Goal: Transaction & Acquisition: Purchase product/service

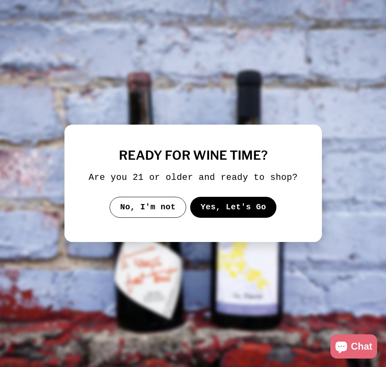
click at [238, 200] on button "Yes, Let's Go" at bounding box center [233, 207] width 87 height 21
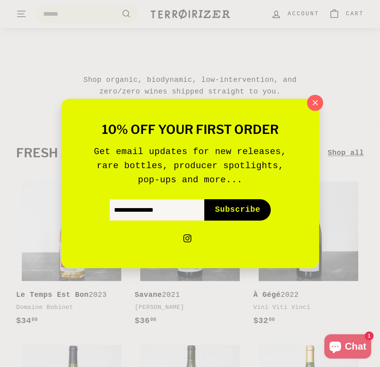
scroll to position [81, 0]
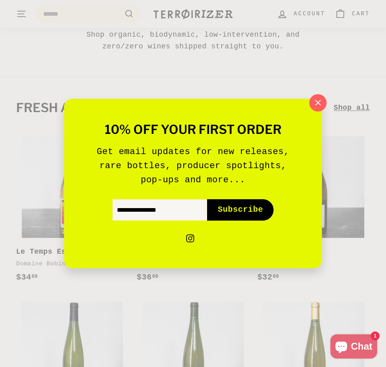
click at [316, 102] on icon "button" at bounding box center [318, 103] width 12 height 12
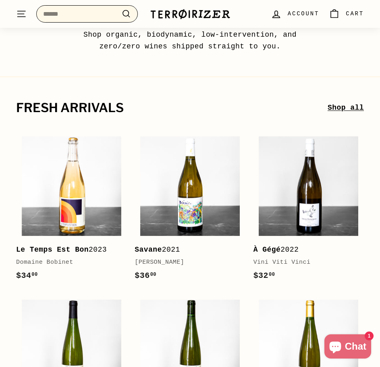
click at [89, 16] on input "Search" at bounding box center [86, 14] width 101 height 18
click at [75, 18] on input "Search" at bounding box center [86, 14] width 101 height 18
click at [96, 18] on input "Search" at bounding box center [86, 14] width 101 height 18
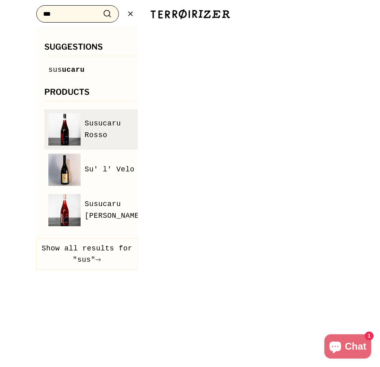
type input "***"
click at [89, 119] on span "Susucaru Rosso" at bounding box center [114, 129] width 59 height 23
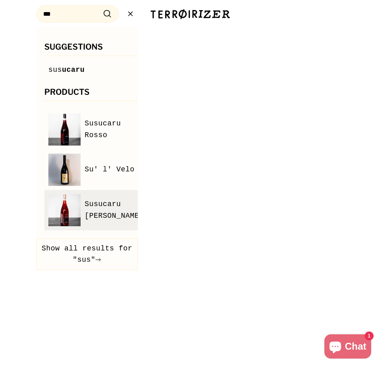
click at [107, 208] on span "Susucaru Rosato" at bounding box center [114, 209] width 59 height 23
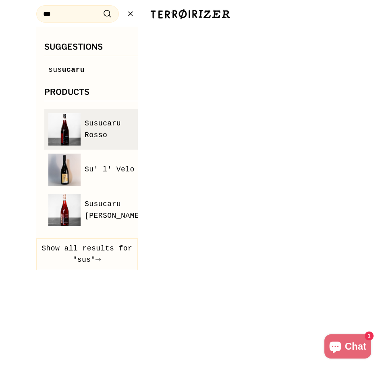
click at [104, 138] on span "Susucaru Rosso" at bounding box center [114, 129] width 59 height 23
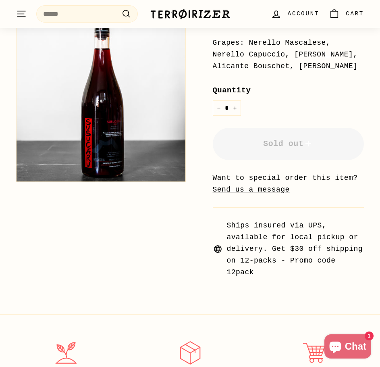
scroll to position [242, 0]
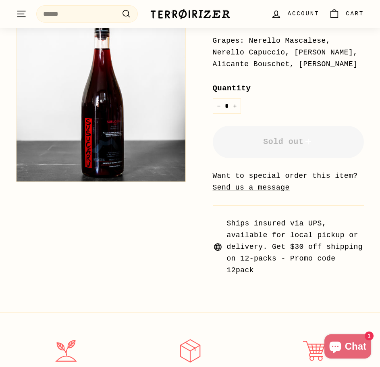
click at [304, 17] on span "Account" at bounding box center [303, 13] width 31 height 9
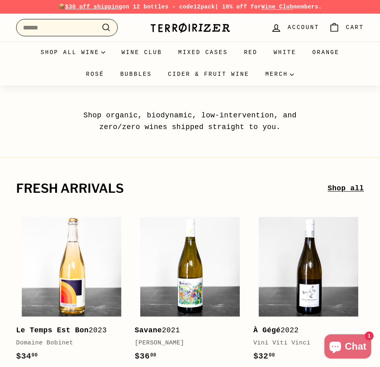
click at [50, 30] on input "Search" at bounding box center [66, 28] width 101 height 18
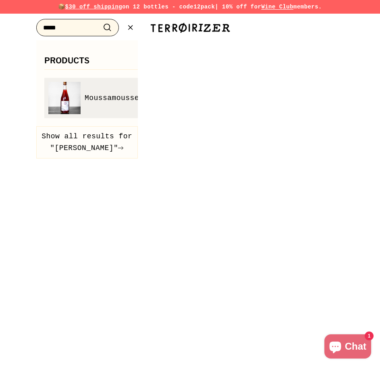
type input "*****"
click at [119, 94] on span "Moussamoussettes" at bounding box center [121, 98] width 72 height 12
click at [125, 104] on link "Moussamoussettes" at bounding box center [102, 98] width 109 height 32
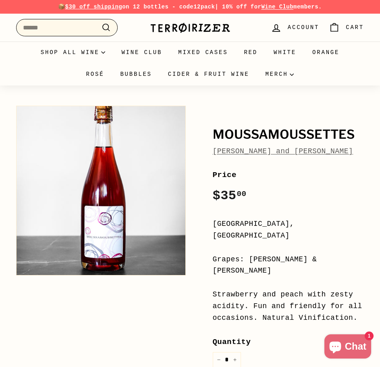
click at [60, 24] on input "Search" at bounding box center [66, 28] width 101 height 18
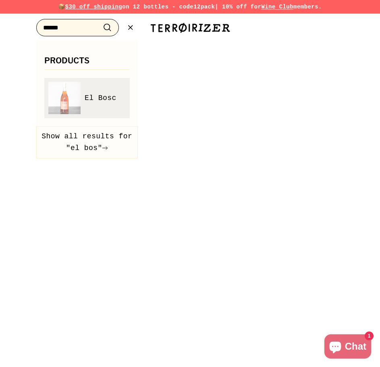
type input "******"
click at [89, 100] on span "El Bosc" at bounding box center [101, 98] width 32 height 12
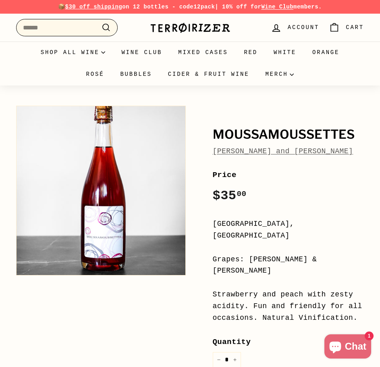
click at [75, 27] on input "Search" at bounding box center [66, 28] width 101 height 18
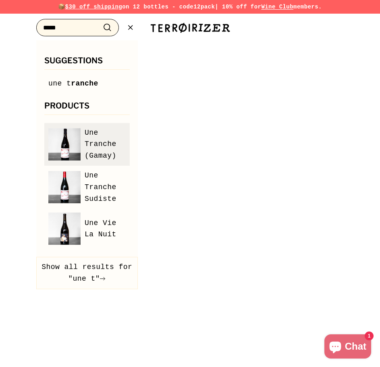
type input "*****"
click at [92, 145] on span "Une Tranche (Gamay)" at bounding box center [105, 144] width 41 height 35
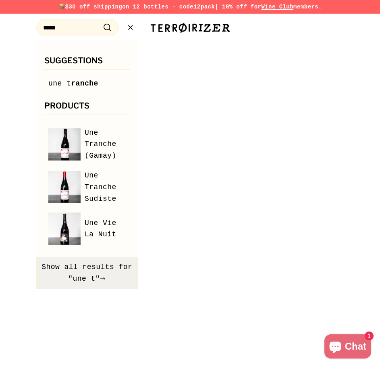
click at [89, 275] on button "Show all results for "une t"" at bounding box center [86, 273] width 101 height 32
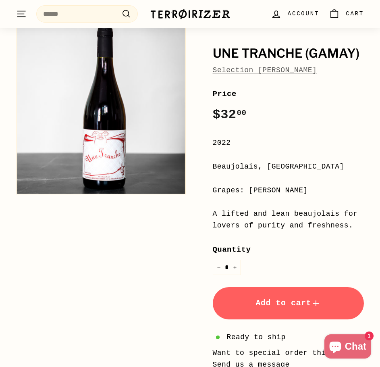
scroll to position [81, 0]
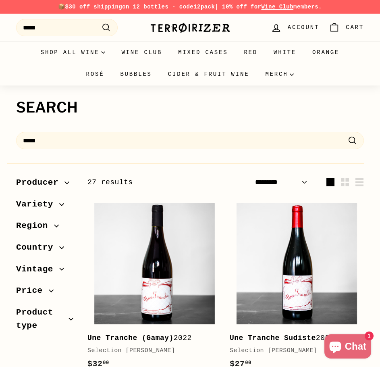
select select "*********"
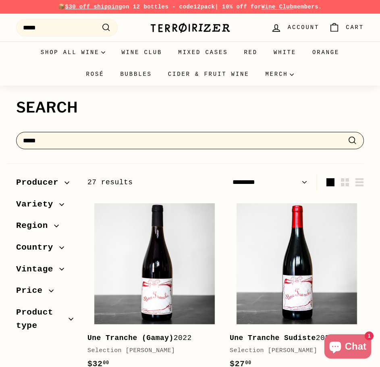
drag, startPoint x: 72, startPoint y: 142, endPoint x: -105, endPoint y: 145, distance: 177.6
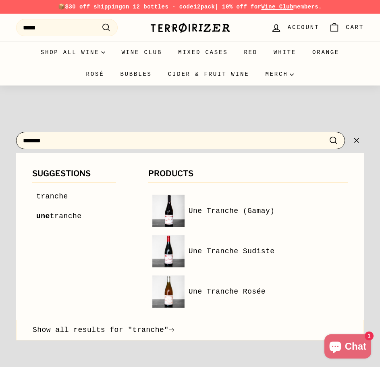
type input "*******"
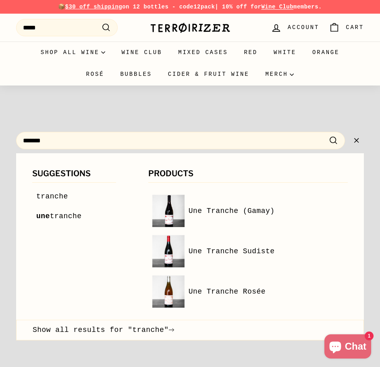
click at [333, 140] on icon ".cls-1{fill:none;stroke:#000;stroke-miterlimit:10;stroke-width:2px}" at bounding box center [333, 140] width 10 height 10
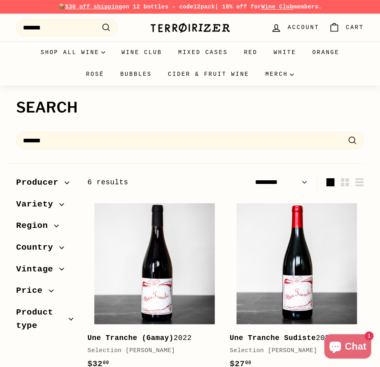
select select "*********"
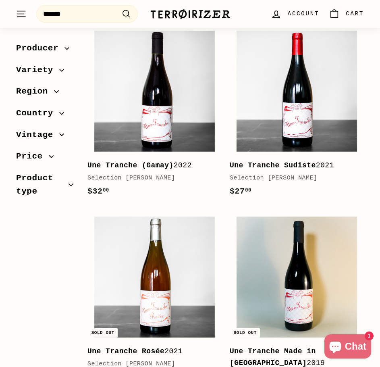
scroll to position [62, 0]
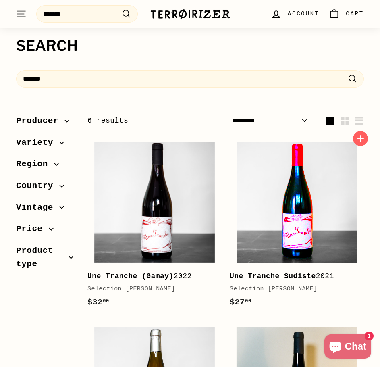
click at [290, 213] on img at bounding box center [296, 201] width 121 height 121
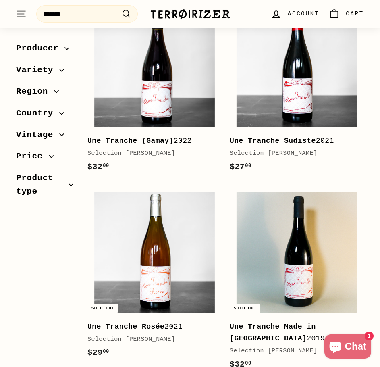
scroll to position [102, 0]
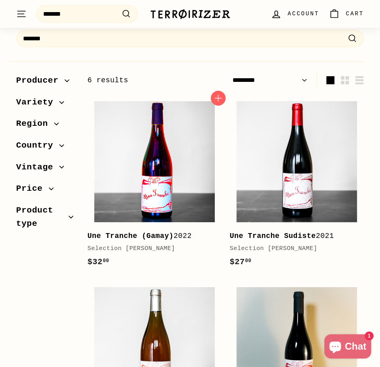
click at [145, 176] on img at bounding box center [154, 161] width 121 height 121
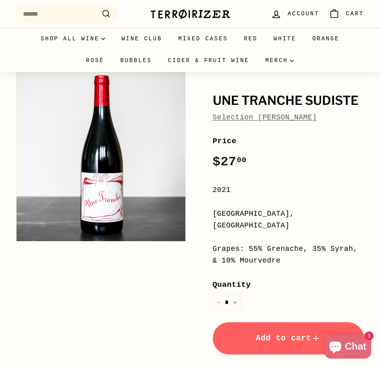
scroll to position [81, 0]
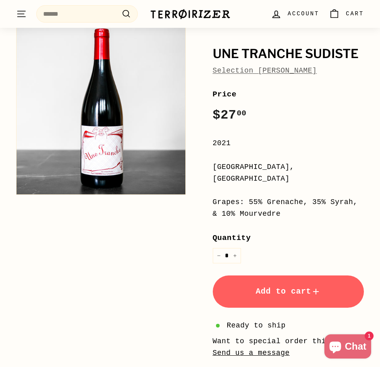
click at [277, 286] on span "Add to cart" at bounding box center [287, 290] width 65 height 9
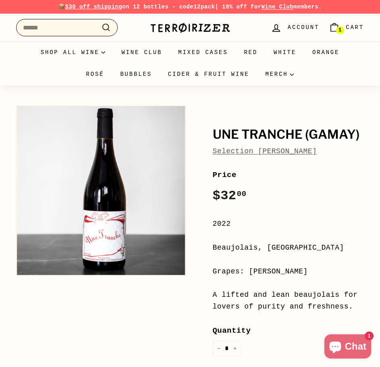
click at [44, 28] on input "Search" at bounding box center [66, 28] width 101 height 18
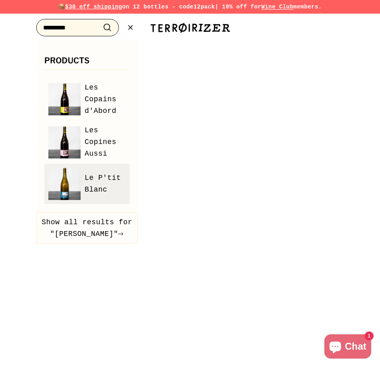
type input "*********"
click at [99, 183] on span "Le P'tit Blanc" at bounding box center [105, 183] width 41 height 23
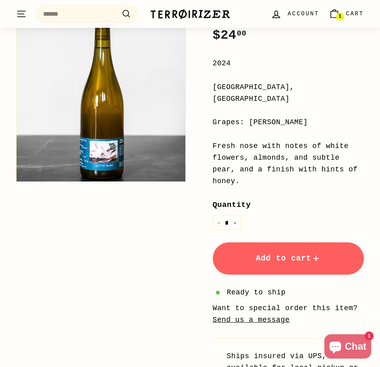
scroll to position [161, 0]
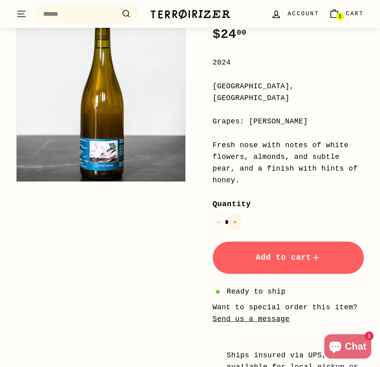
click at [236, 220] on icon "Increase item quantity by one" at bounding box center [235, 222] width 4 height 4
type input "*"
click at [263, 253] on span "Add to cart" at bounding box center [287, 257] width 65 height 9
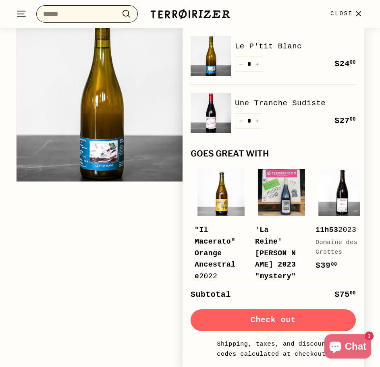
click at [72, 10] on input "Search" at bounding box center [86, 14] width 101 height 18
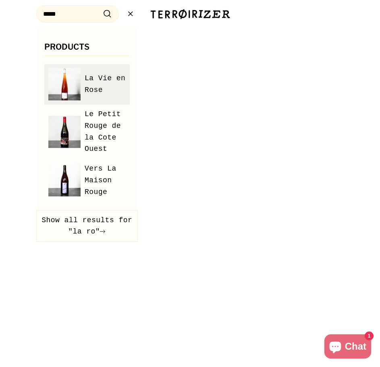
drag, startPoint x: 94, startPoint y: 77, endPoint x: 91, endPoint y: 74, distance: 4.8
click at [94, 77] on span "La Vie en Rose" at bounding box center [105, 83] width 41 height 23
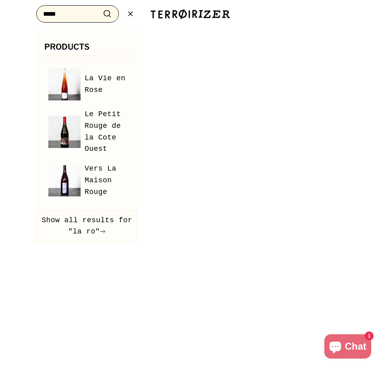
click at [79, 10] on input "*****" at bounding box center [77, 14] width 83 height 18
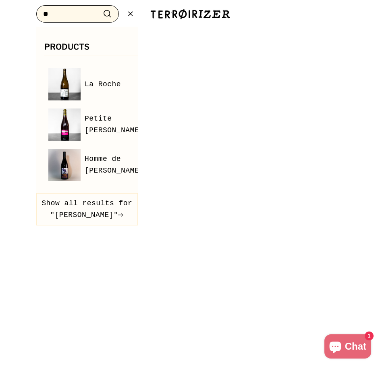
type input "*"
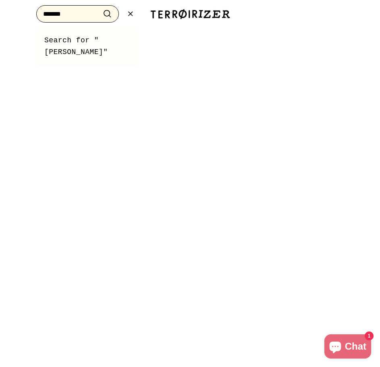
type input "*******"
click at [126, 12] on icon ".cls-1{fill:none;stroke:#000;stroke-miterlimit:10;stroke-width:2px}" at bounding box center [130, 14] width 10 height 10
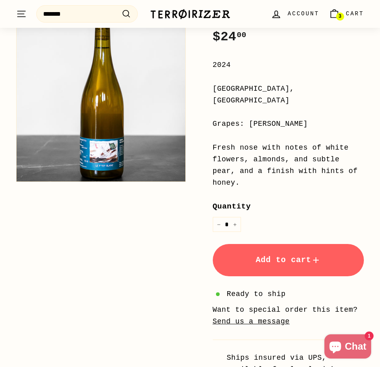
scroll to position [0, 0]
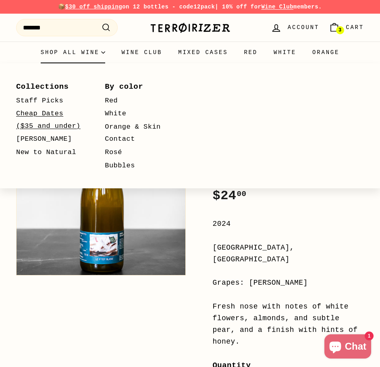
click at [49, 118] on link "Cheap Dates ($35 and under)" at bounding box center [48, 119] width 65 height 25
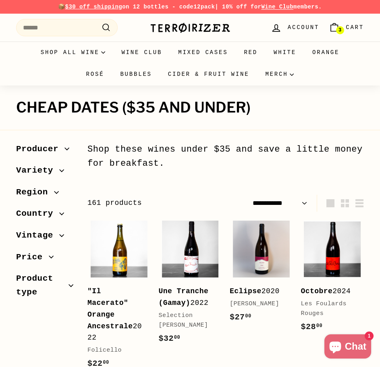
select select "**********"
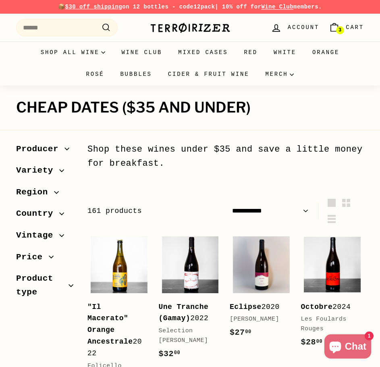
click at [351, 23] on span "Cart" at bounding box center [355, 27] width 18 height 9
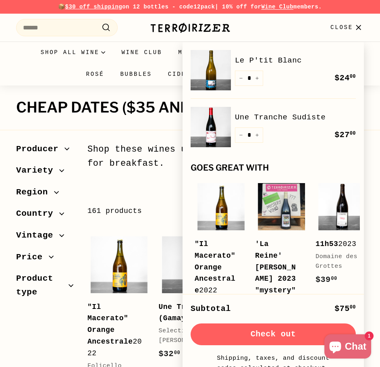
click at [356, 28] on icon "button" at bounding box center [358, 27] width 11 height 11
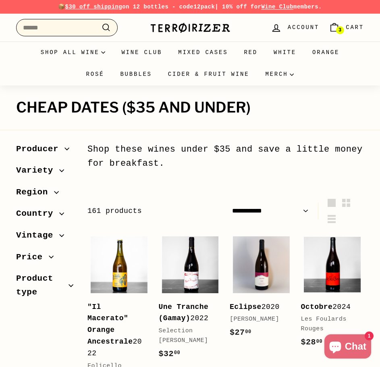
click at [56, 23] on input "Search" at bounding box center [66, 28] width 101 height 18
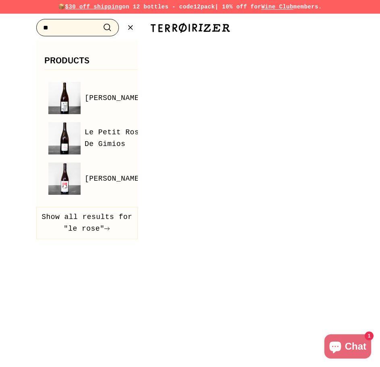
type input "*"
click at [131, 26] on icon ".cls-1{fill:none;stroke:#000;stroke-miterlimit:10;stroke-width:2px}" at bounding box center [130, 28] width 10 height 10
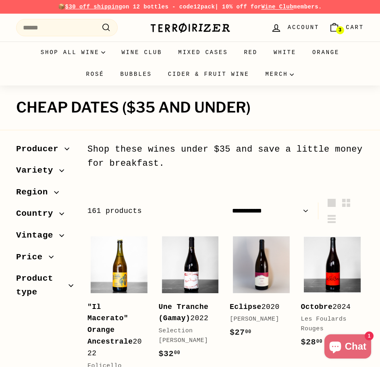
click at [63, 141] on button "Producer" at bounding box center [45, 151] width 58 height 22
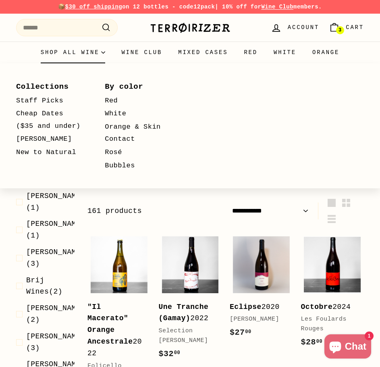
click at [80, 50] on summary "Shop all wine" at bounding box center [73, 52] width 81 height 22
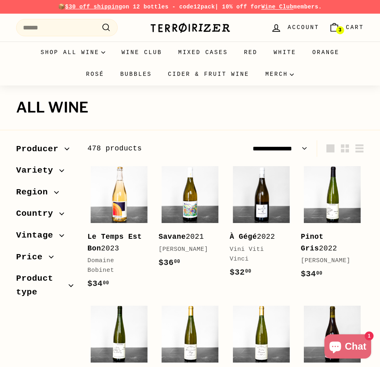
select select "**********"
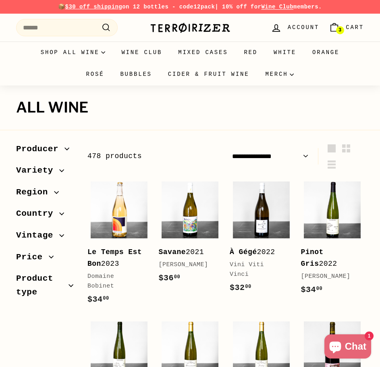
click at [36, 145] on span "Producer" at bounding box center [40, 149] width 48 height 14
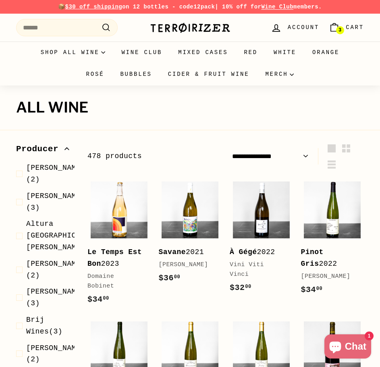
scroll to position [362, 0]
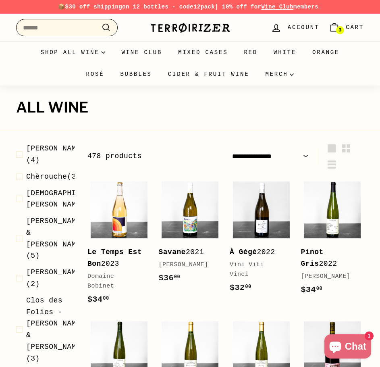
click at [56, 27] on input "Search" at bounding box center [66, 28] width 101 height 18
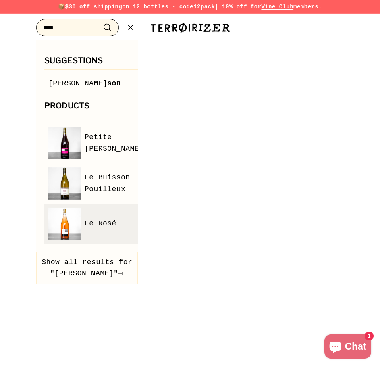
type input "****"
click at [105, 229] on span "Le Rosé" at bounding box center [101, 223] width 32 height 12
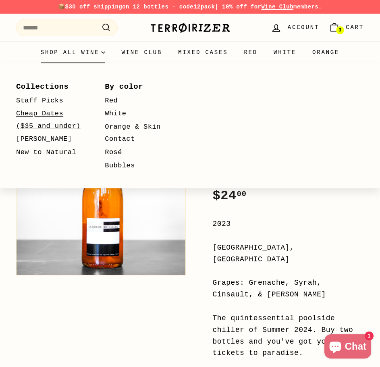
click at [40, 114] on link "Cheap Dates ($35 and under)" at bounding box center [48, 119] width 65 height 25
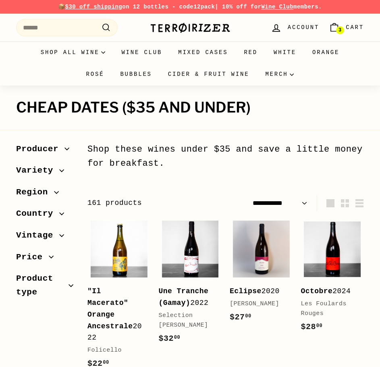
select select "**********"
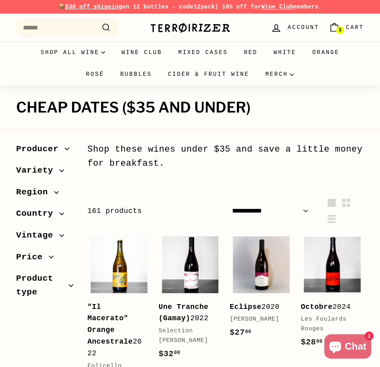
click at [52, 195] on span "Region" at bounding box center [45, 192] width 58 height 14
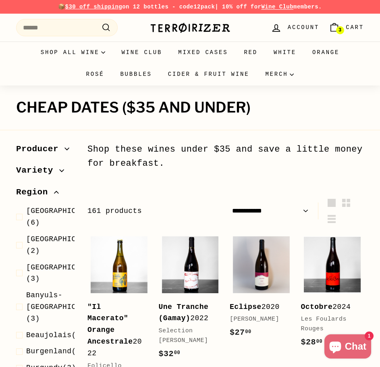
click at [44, 187] on span "Region" at bounding box center [35, 192] width 38 height 14
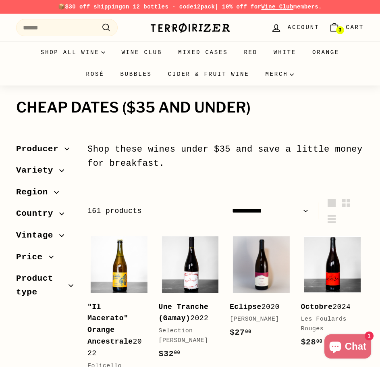
click at [43, 216] on span "Country" at bounding box center [37, 214] width 43 height 14
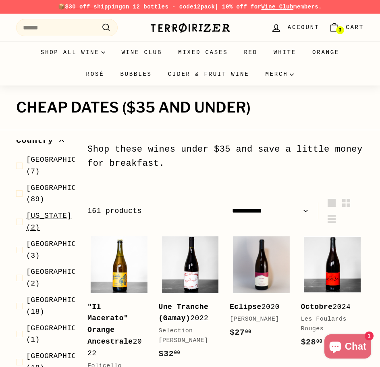
scroll to position [74, 0]
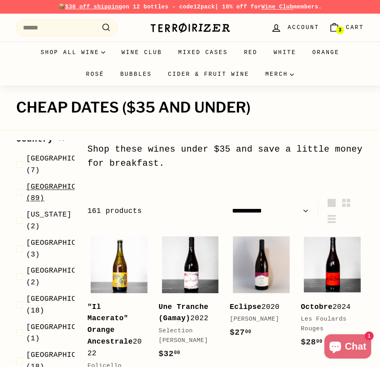
click at [33, 189] on span "[GEOGRAPHIC_DATA]" at bounding box center [64, 186] width 77 height 8
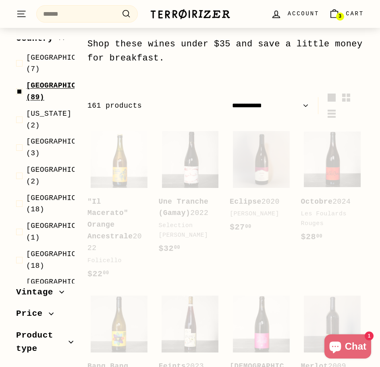
scroll to position [108, 0]
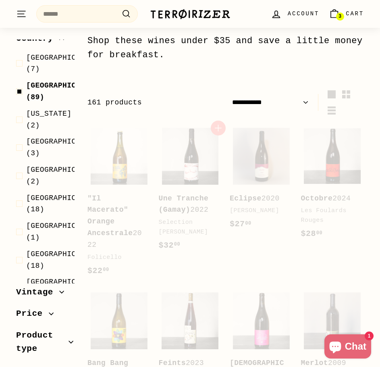
select select "**********"
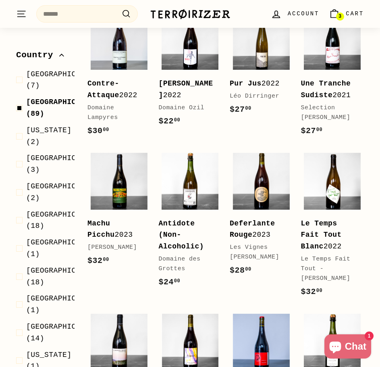
scroll to position [159, 0]
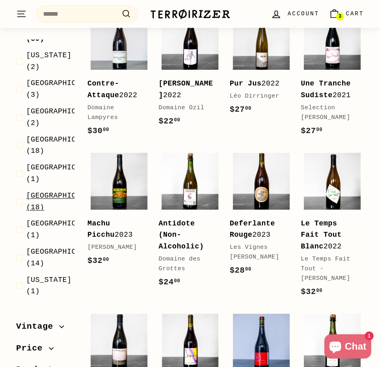
click at [32, 191] on span "[GEOGRAPHIC_DATA]" at bounding box center [64, 195] width 77 height 8
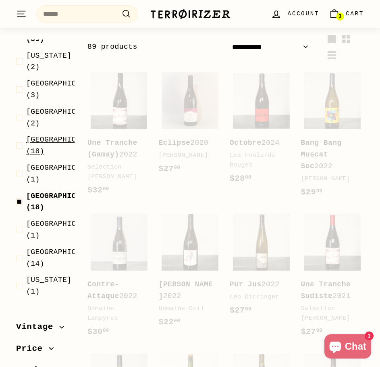
scroll to position [108, 0]
select select "**********"
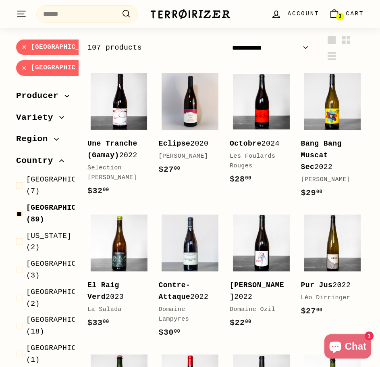
click at [64, 97] on icon "button" at bounding box center [66, 95] width 5 height 5
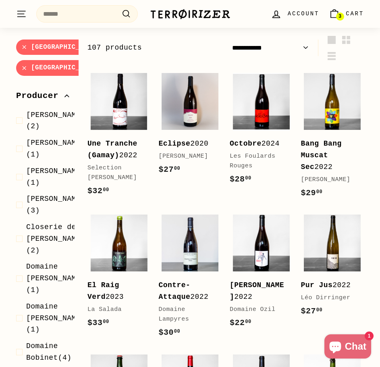
click at [60, 96] on span "Producer" at bounding box center [40, 96] width 48 height 14
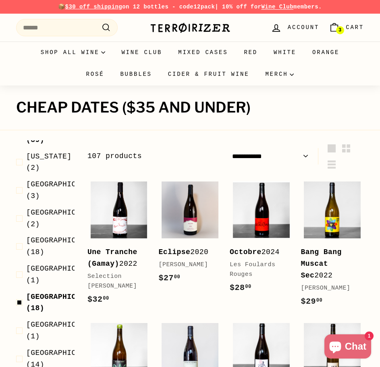
scroll to position [99, 0]
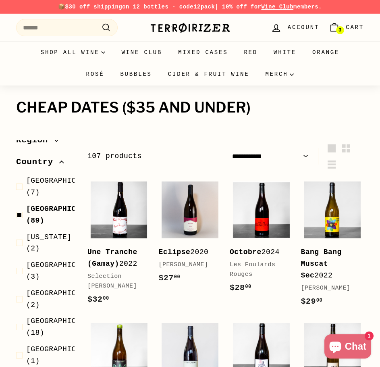
click at [60, 159] on icon "button" at bounding box center [61, 161] width 5 height 5
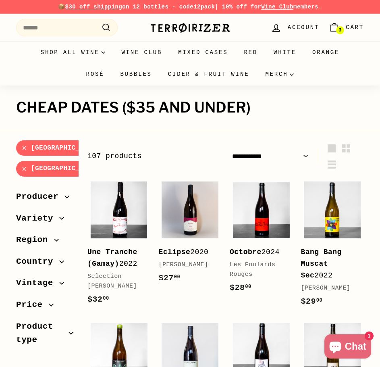
scroll to position [0, 0]
click at [54, 219] on span "Variety" at bounding box center [37, 218] width 43 height 14
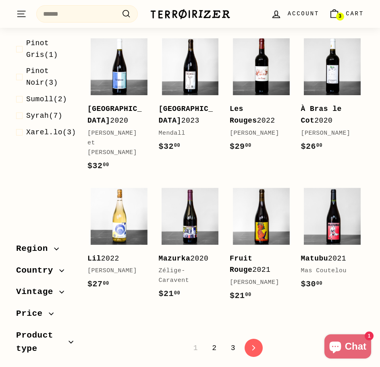
scroll to position [1329, 0]
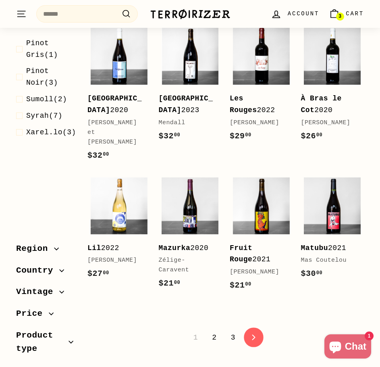
click at [251, 342] on link "icon-chevron Next" at bounding box center [254, 337] width 20 height 20
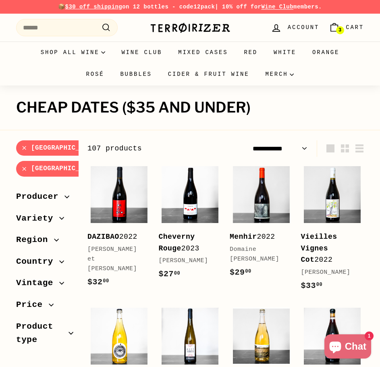
select select "**********"
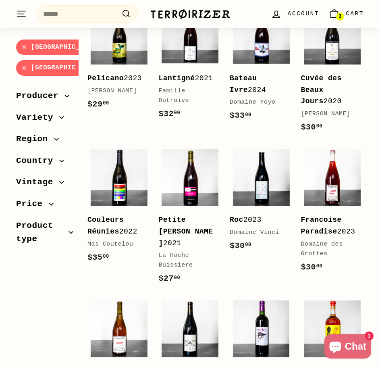
scroll to position [483, 0]
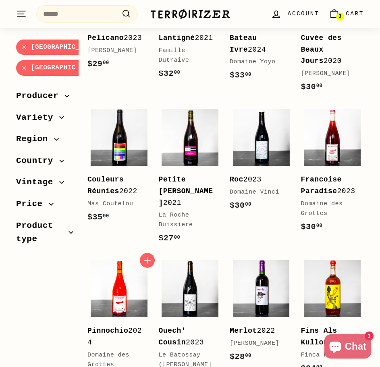
click at [120, 300] on img at bounding box center [119, 288] width 57 height 57
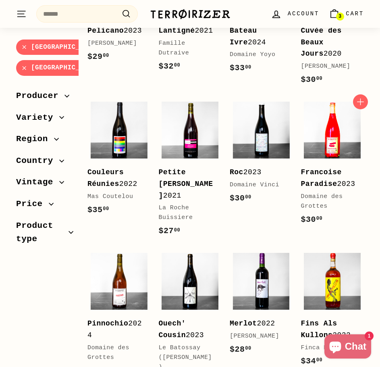
click at [340, 158] on img at bounding box center [332, 129] width 57 height 57
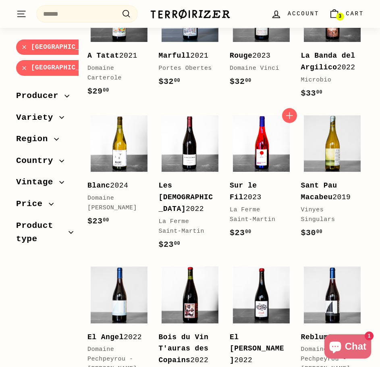
scroll to position [1062, 0]
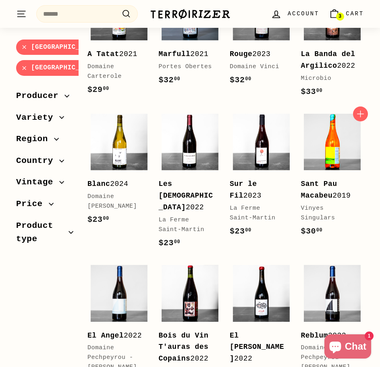
click at [322, 149] on img at bounding box center [332, 142] width 57 height 57
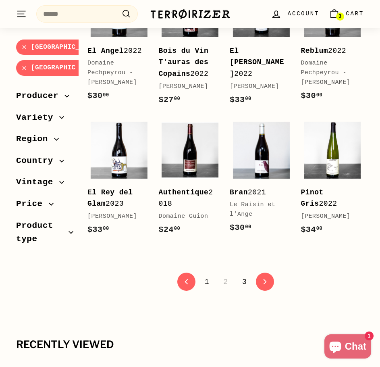
scroll to position [1346, 0]
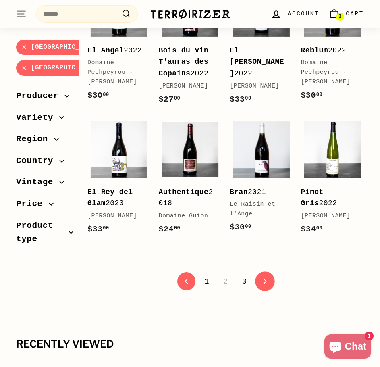
click at [259, 271] on link "icon-chevron Next" at bounding box center [265, 281] width 20 height 20
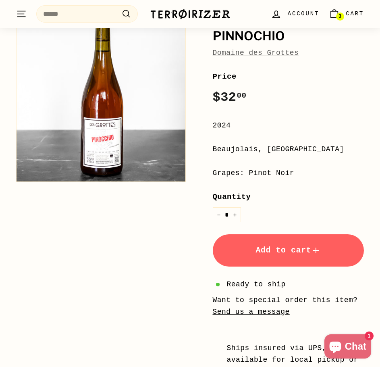
scroll to position [81, 0]
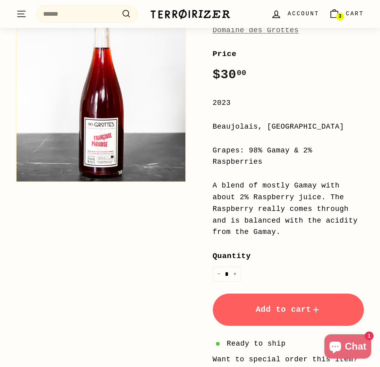
scroll to position [81, 0]
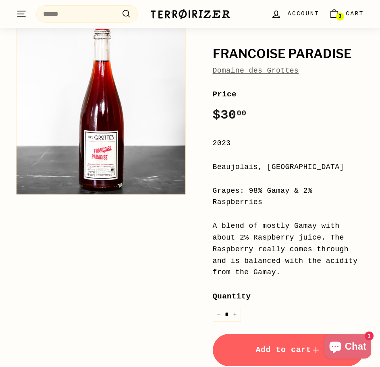
click at [239, 333] on button "Add to cart" at bounding box center [288, 349] width 151 height 32
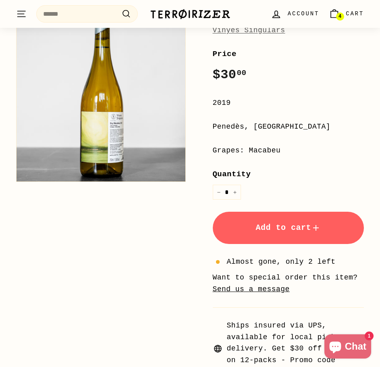
scroll to position [201, 0]
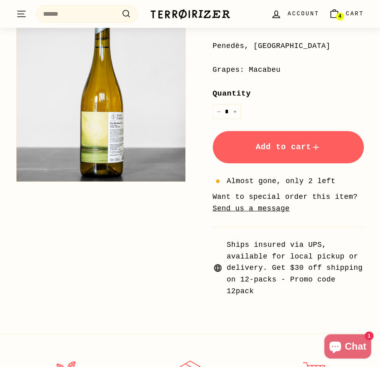
click at [288, 146] on span "Add to cart" at bounding box center [287, 146] width 65 height 9
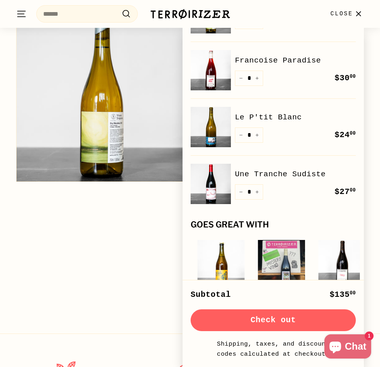
scroll to position [0, 0]
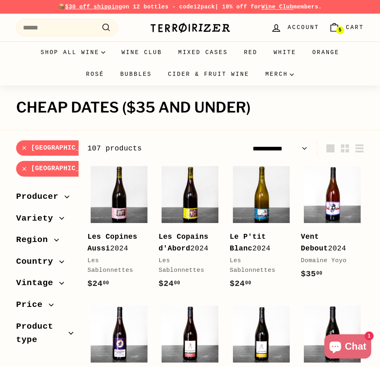
select select "**********"
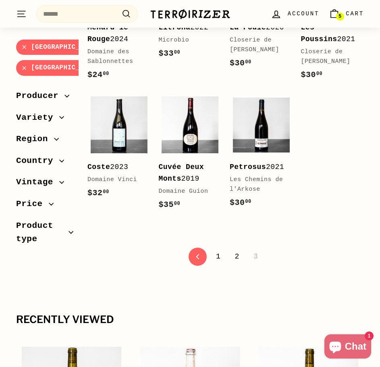
scroll to position [967, 0]
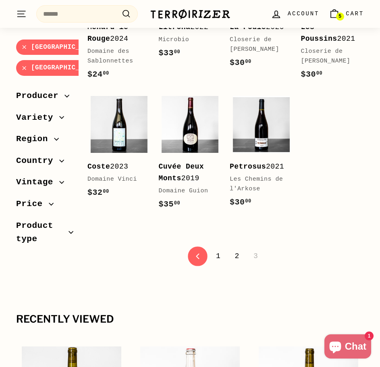
click at [191, 252] on link "Previous" at bounding box center [198, 256] width 20 height 20
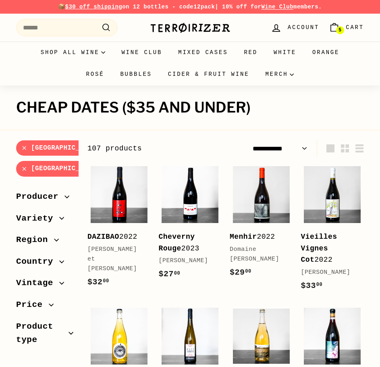
select select "**********"
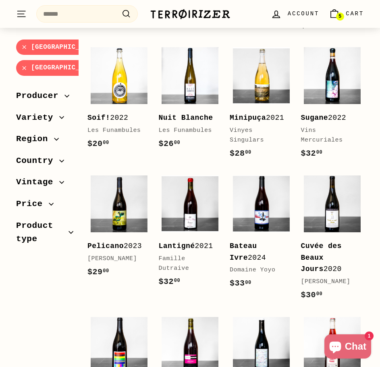
scroll to position [282, 0]
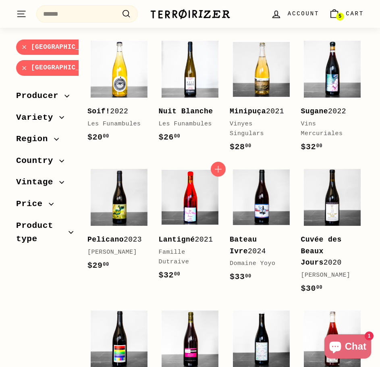
click at [180, 210] on img at bounding box center [190, 197] width 57 height 57
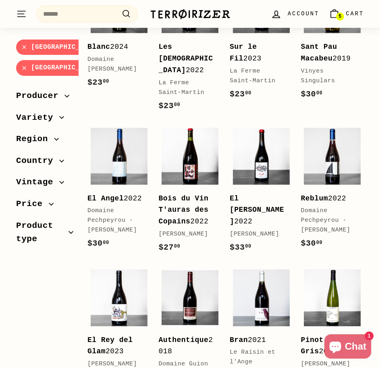
scroll to position [1086, 0]
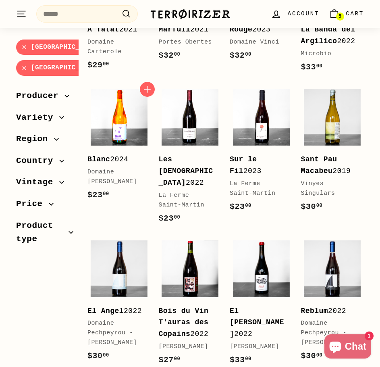
click at [114, 114] on img at bounding box center [119, 117] width 57 height 57
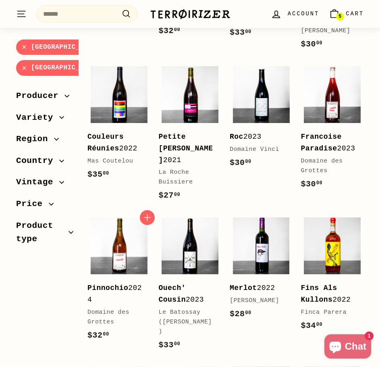
scroll to position [525, 0]
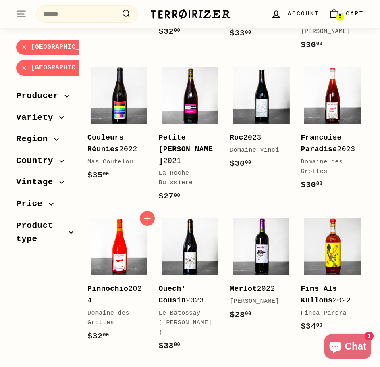
click at [99, 259] on img at bounding box center [119, 246] width 57 height 57
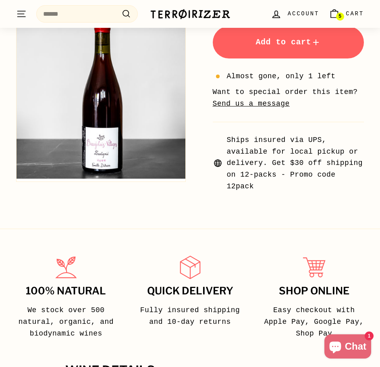
scroll to position [483, 0]
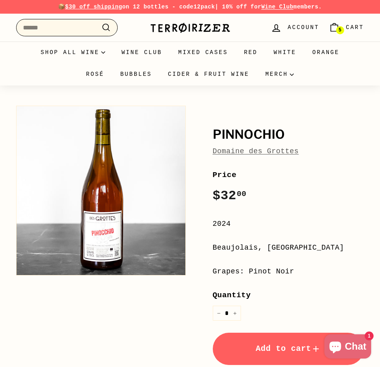
click at [63, 31] on input "Search" at bounding box center [66, 28] width 101 height 18
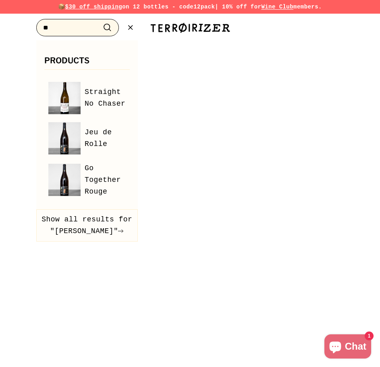
type input "*"
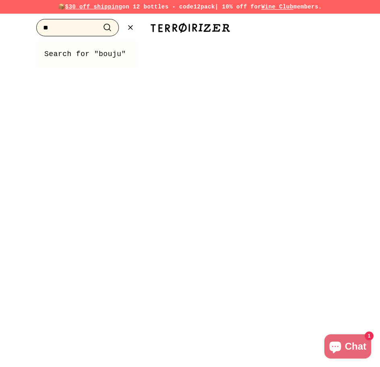
type input "*"
drag, startPoint x: 118, startPoint y: 50, endPoint x: 118, endPoint y: 42, distance: 8.5
click at [118, 50] on link "Search for "bouj"" at bounding box center [86, 54] width 85 height 12
click at [127, 32] on icon ".cls-1{fill:none;stroke:#000;stroke-miterlimit:10;stroke-width:2px}" at bounding box center [130, 28] width 10 height 10
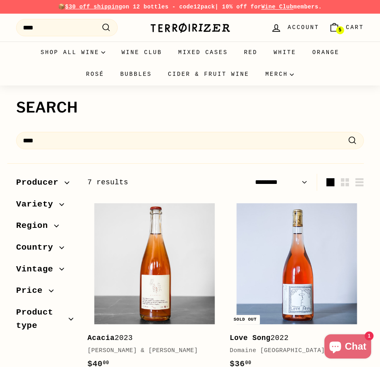
select select "*********"
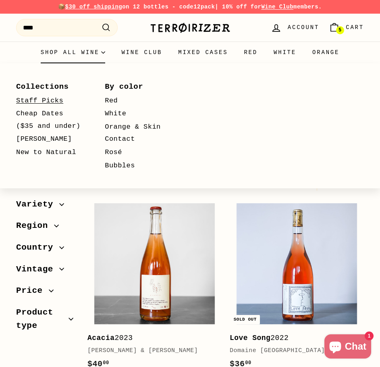
click at [43, 107] on link "Staff Picks" at bounding box center [48, 100] width 65 height 13
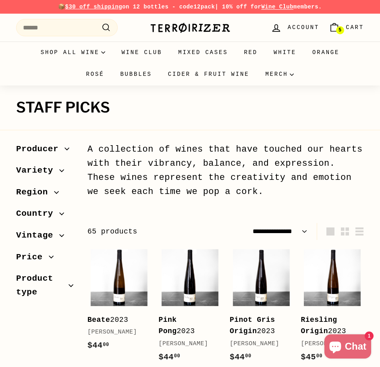
select select "**********"
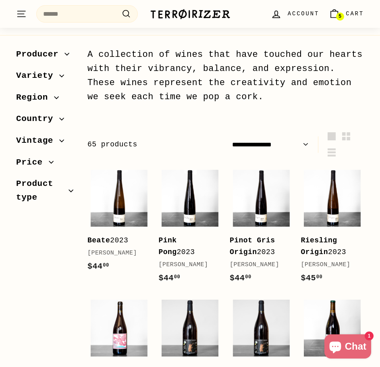
scroll to position [81, 0]
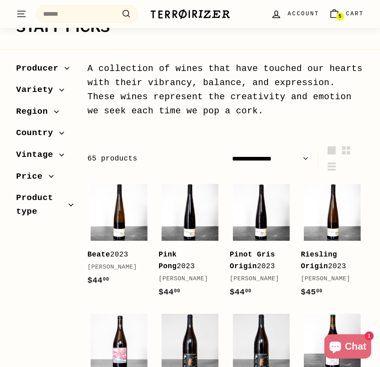
click at [45, 114] on span "Region" at bounding box center [35, 112] width 38 height 14
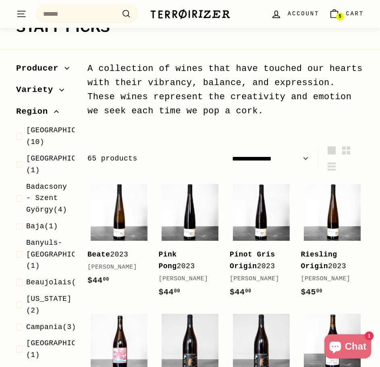
click at [54, 110] on icon "button" at bounding box center [56, 111] width 5 height 5
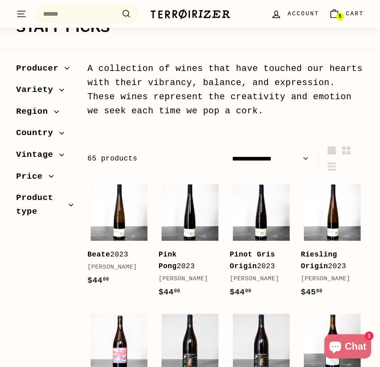
click at [52, 130] on span "Country" at bounding box center [37, 133] width 43 height 14
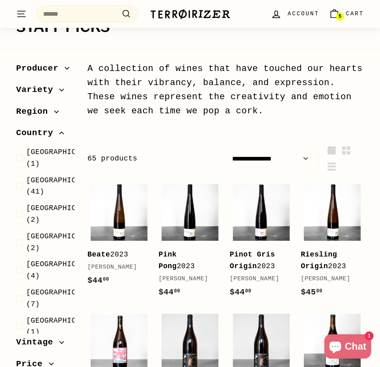
click at [16, 197] on div "Sort Featured Best selling Alphabetically, A-Z Alphabetically, Z-A Price, low t…" at bounding box center [42, 225] width 71 height 330
click at [28, 184] on span "[GEOGRAPHIC_DATA]" at bounding box center [64, 180] width 77 height 8
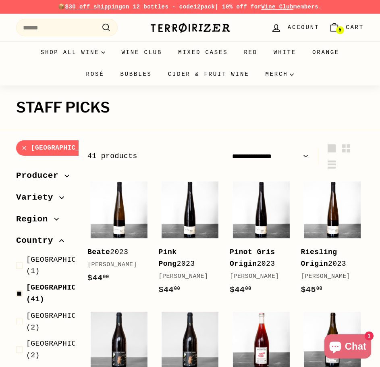
click at [302, 156] on select "**********" at bounding box center [270, 156] width 83 height 17
select select "**********"
click at [229, 148] on select "**********" at bounding box center [270, 156] width 83 height 17
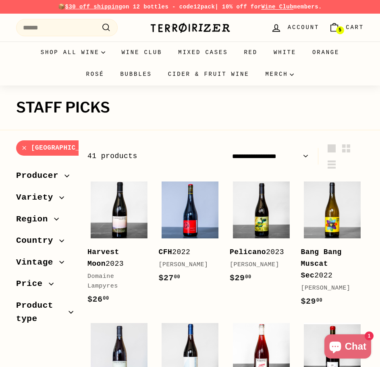
scroll to position [40, 0]
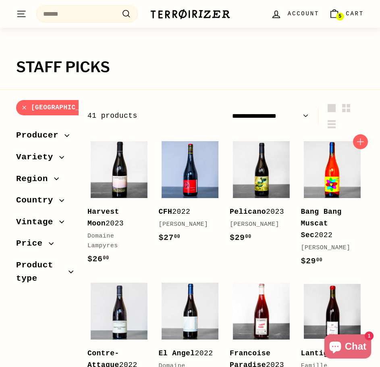
click at [323, 176] on img at bounding box center [332, 169] width 57 height 57
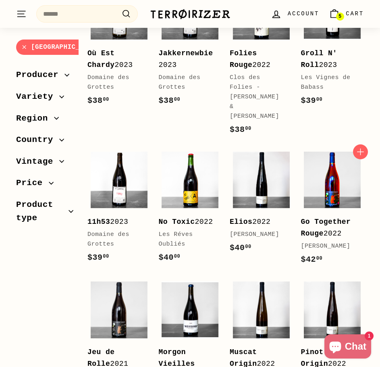
scroll to position [846, 0]
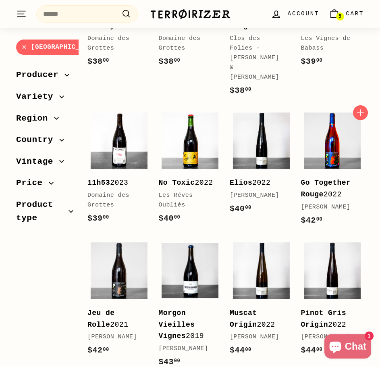
click at [323, 136] on img at bounding box center [332, 140] width 57 height 57
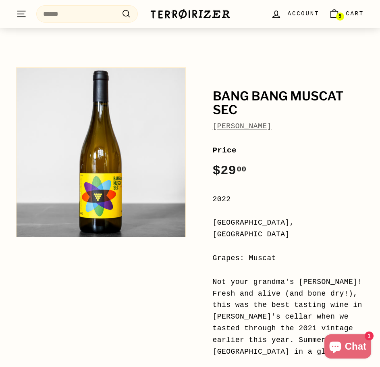
scroll to position [81, 0]
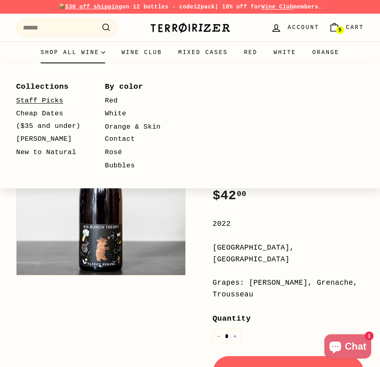
click at [44, 97] on link "Staff Picks" at bounding box center [48, 100] width 65 height 13
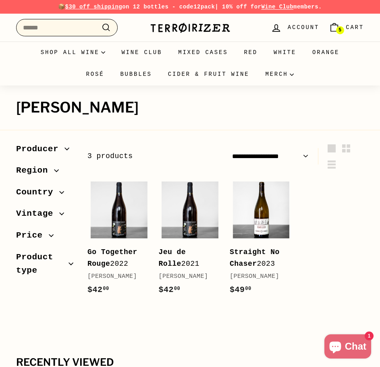
click at [57, 30] on input "Search" at bounding box center [66, 28] width 101 height 18
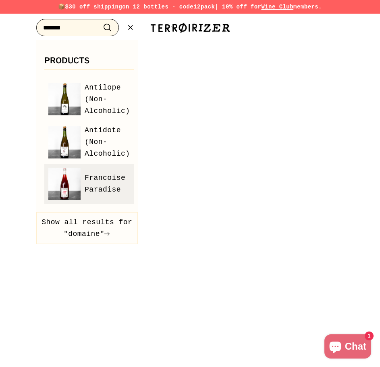
type input "*******"
click at [99, 170] on link "Francoise Paradise" at bounding box center [89, 184] width 82 height 32
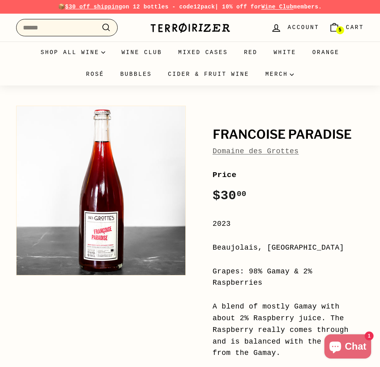
click at [50, 25] on input "Search" at bounding box center [66, 28] width 101 height 18
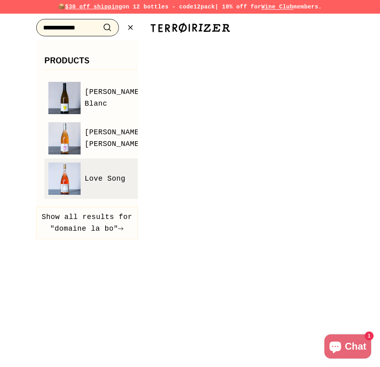
type input "**********"
click at [100, 190] on link "Love Song" at bounding box center [95, 178] width 95 height 32
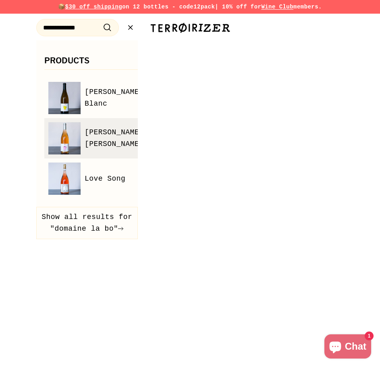
click at [93, 147] on span "[PERSON_NAME] [PERSON_NAME]" at bounding box center [114, 137] width 59 height 23
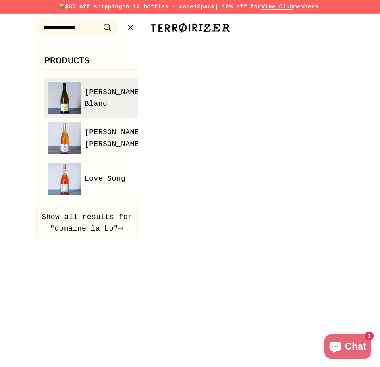
click at [98, 110] on span "Bob Singlar Blanc" at bounding box center [114, 97] width 59 height 23
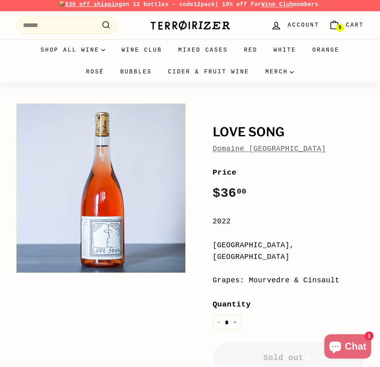
scroll to position [81, 0]
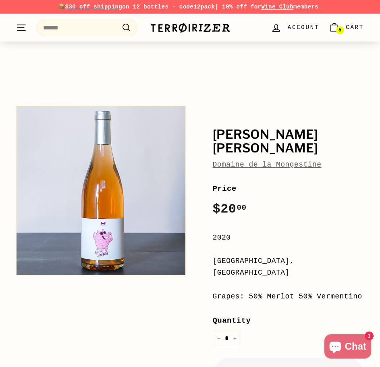
scroll to position [40, 0]
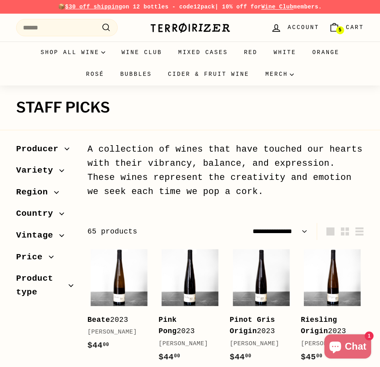
select select "**********"
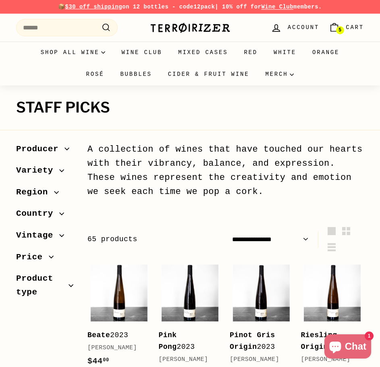
click at [39, 194] on span "Region" at bounding box center [35, 192] width 38 height 14
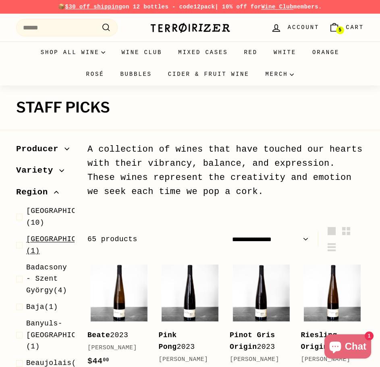
click at [28, 243] on span "Auvergne" at bounding box center [64, 239] width 77 height 8
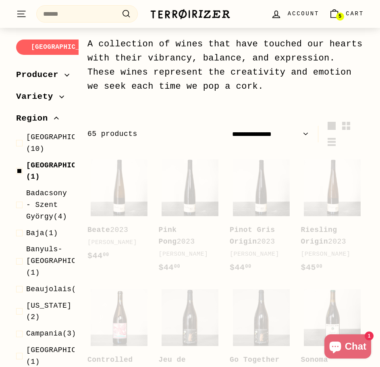
scroll to position [108, 0]
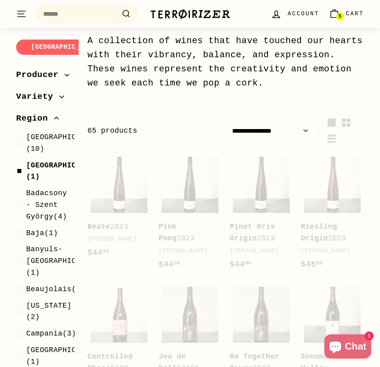
select select "**********"
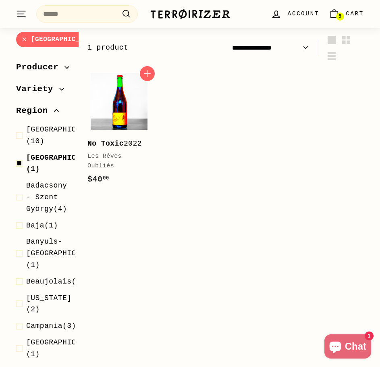
click at [122, 116] on img at bounding box center [119, 101] width 57 height 57
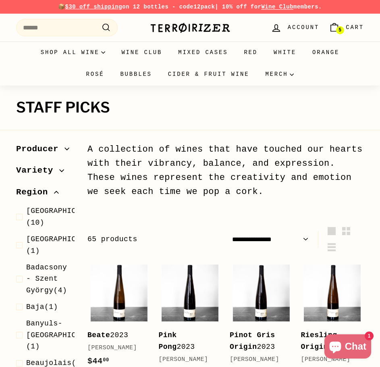
click at [254, 240] on select "**********" at bounding box center [270, 239] width 83 height 17
select select "**********"
click at [229, 231] on select "**********" at bounding box center [270, 239] width 83 height 17
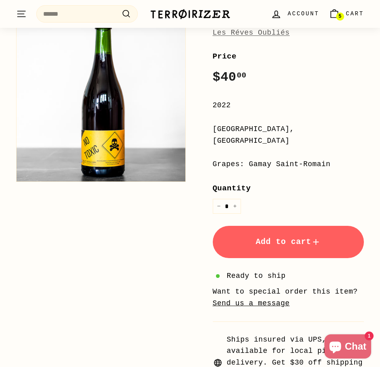
scroll to position [81, 0]
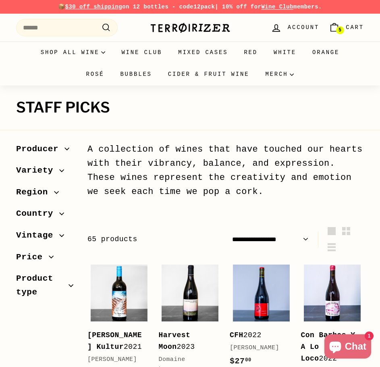
click at [347, 32] on link "5 Cart" at bounding box center [346, 28] width 45 height 24
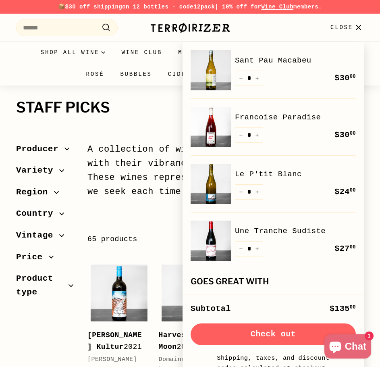
click at [74, 83] on ul "Shop all wine Collections Staff Picks Cheap Dates ($35 and under) Zerø Zerø New…" at bounding box center [190, 63] width 348 height 44
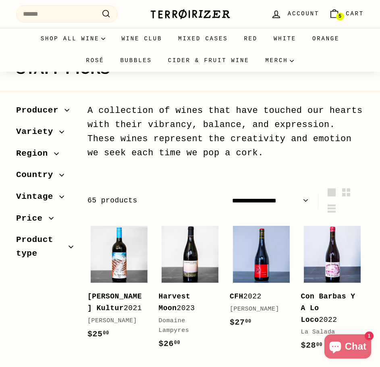
scroll to position [121, 0]
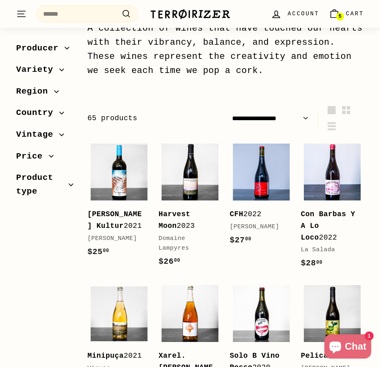
click at [48, 89] on span "Region" at bounding box center [35, 92] width 38 height 14
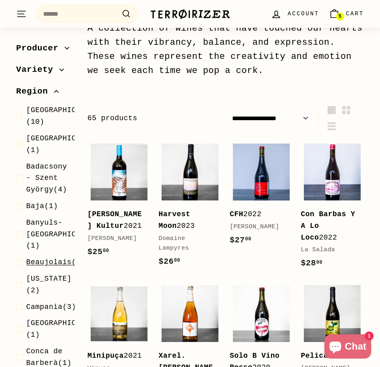
click at [17, 266] on span at bounding box center [21, 263] width 10 height 12
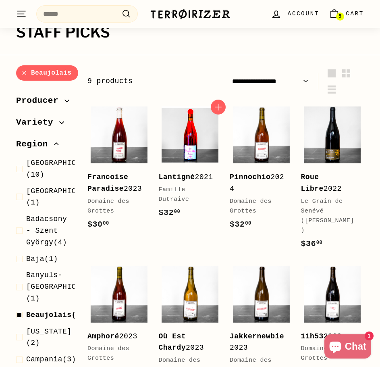
scroll to position [68, 0]
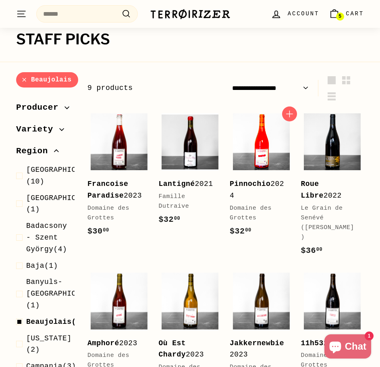
click at [265, 155] on img at bounding box center [261, 141] width 57 height 57
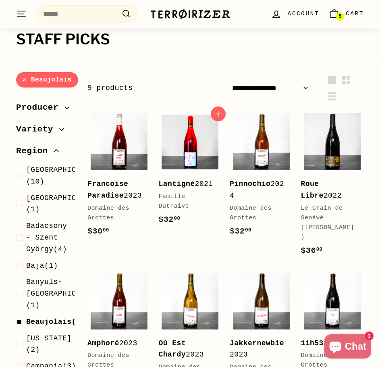
click at [169, 150] on img at bounding box center [190, 141] width 57 height 57
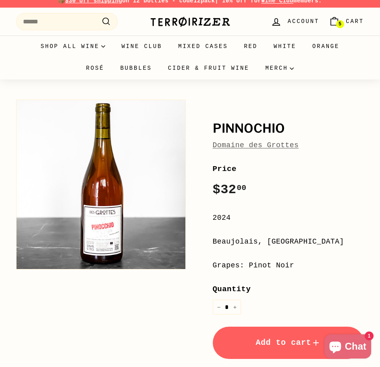
scroll to position [81, 0]
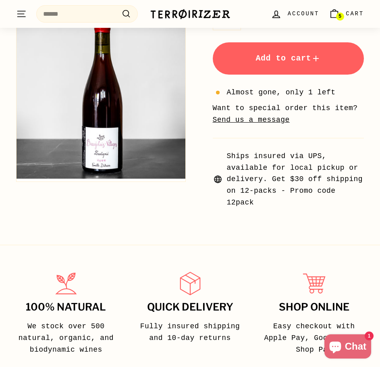
scroll to position [81, 0]
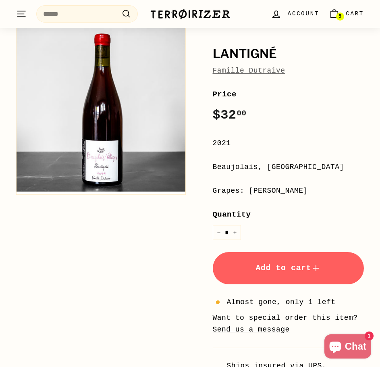
click at [267, 263] on span "Add to cart" at bounding box center [287, 267] width 65 height 9
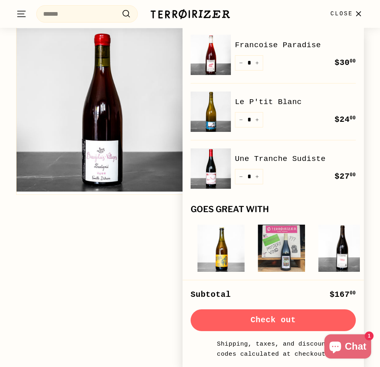
scroll to position [121, 0]
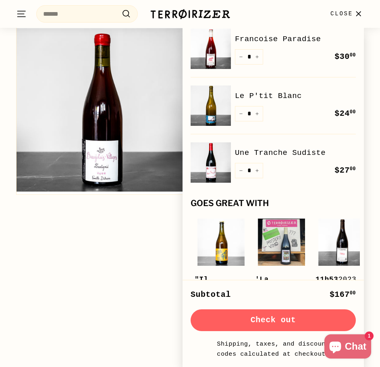
click at [261, 319] on button "Check out" at bounding box center [273, 320] width 165 height 22
